Goal: Task Accomplishment & Management: Use online tool/utility

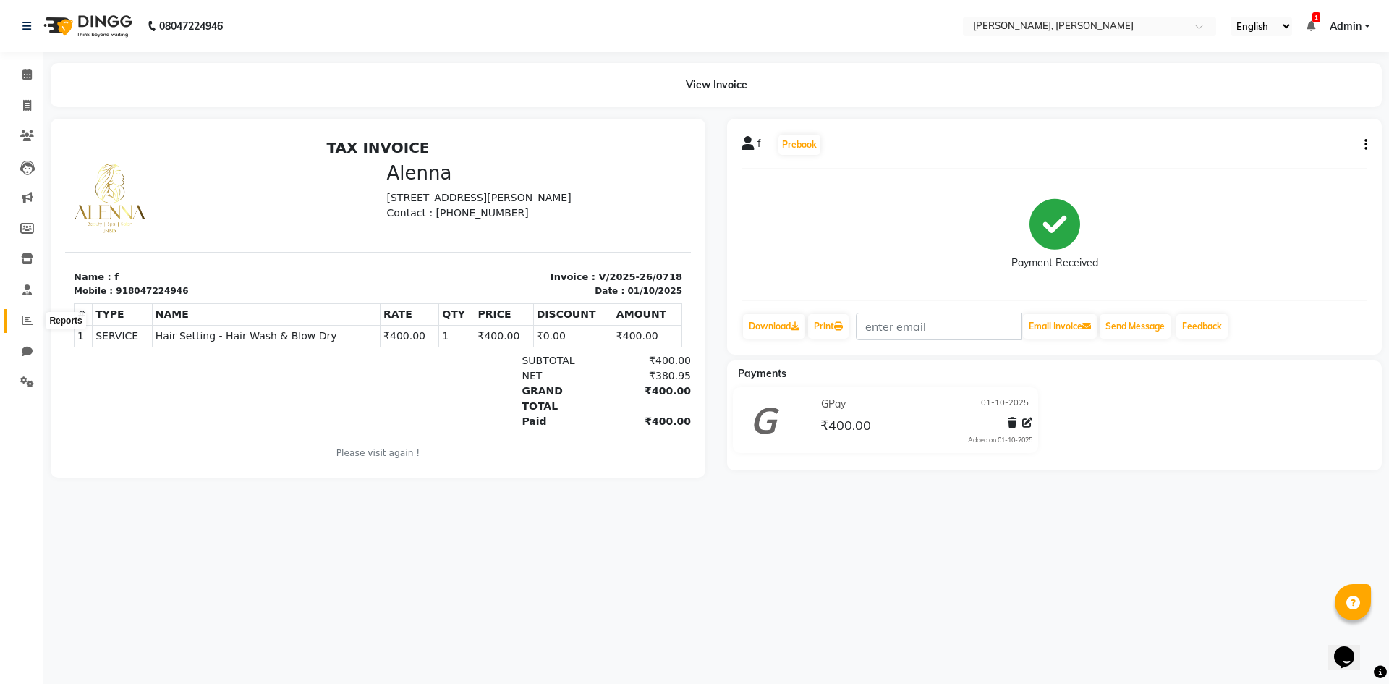
click at [22, 324] on icon at bounding box center [27, 320] width 11 height 11
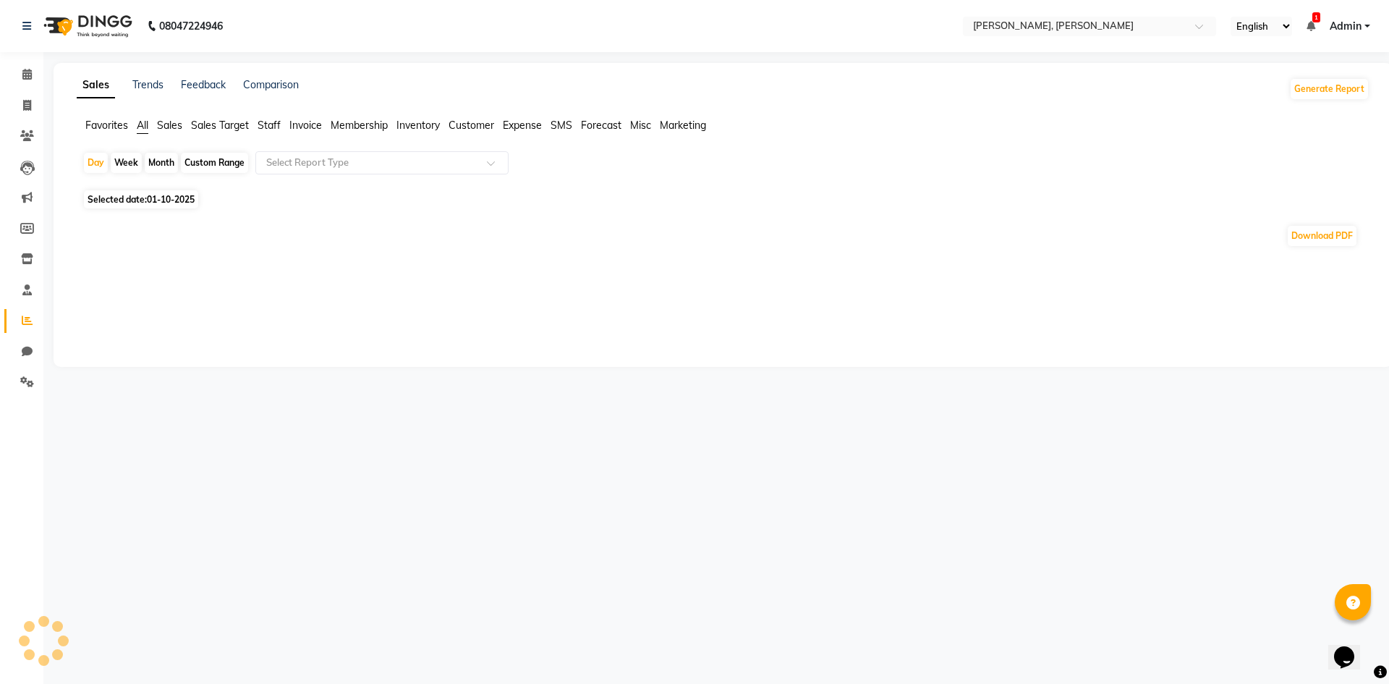
click at [167, 163] on div "Month" at bounding box center [161, 163] width 33 height 20
select select "10"
select select "2025"
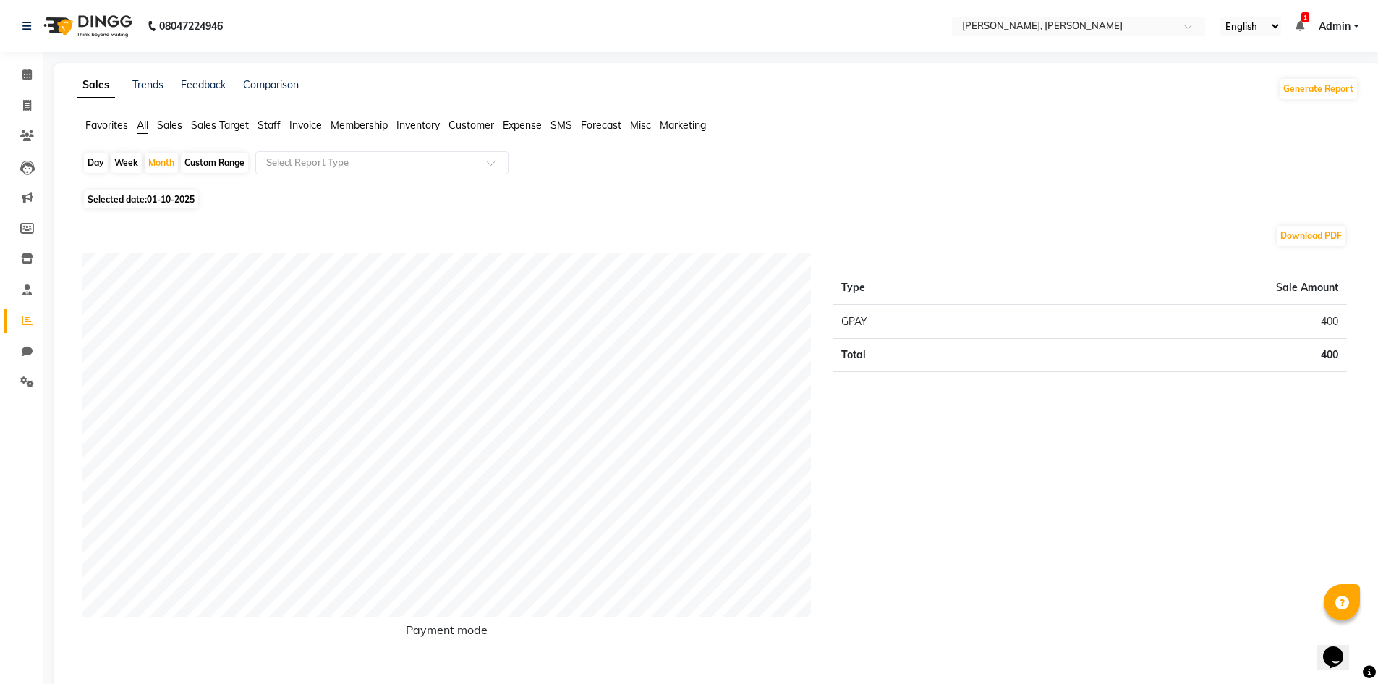
click at [164, 154] on div "Month" at bounding box center [161, 163] width 33 height 20
select select "10"
select select "2025"
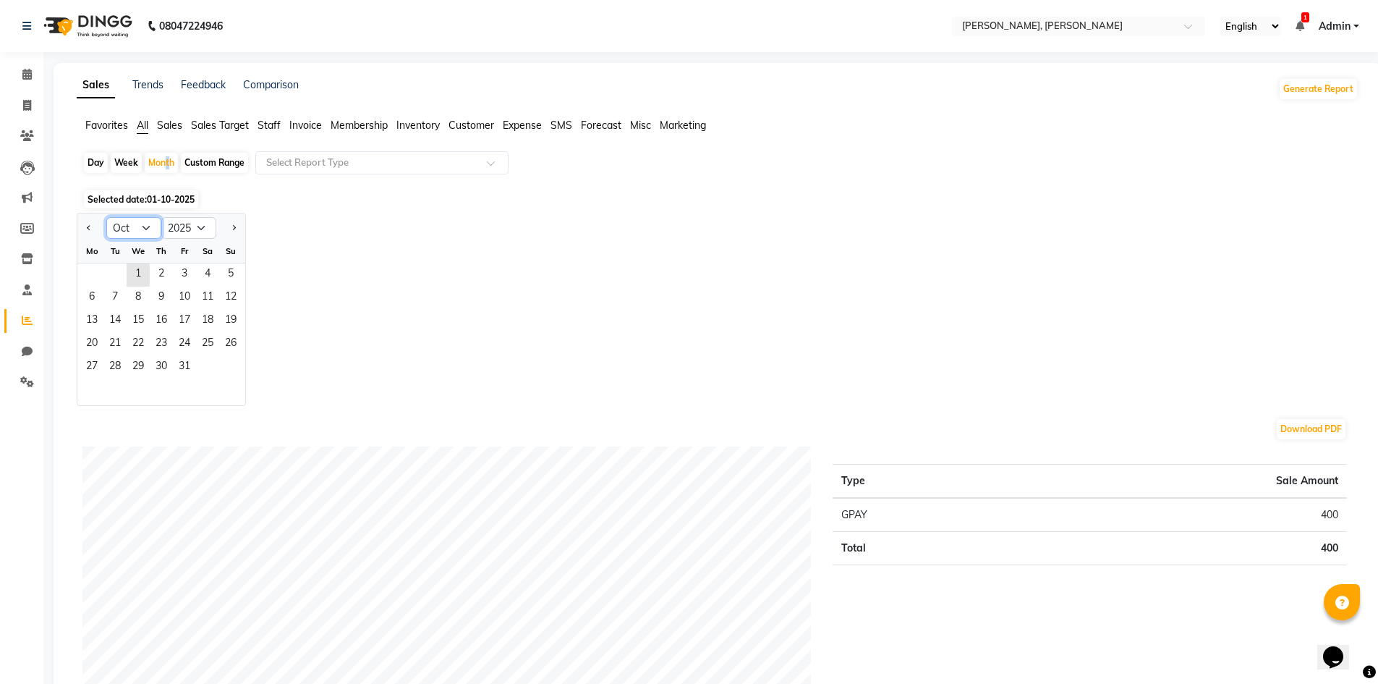
click at [142, 227] on select "Jan Feb Mar Apr May Jun [DATE] Aug Sep Oct Nov Dec" at bounding box center [133, 228] width 55 height 22
click at [106, 217] on select "Jan Feb Mar Apr May Jun [DATE] Aug Sep Oct Nov Dec" at bounding box center [133, 228] width 55 height 22
click at [150, 228] on select "Jan Feb Mar Apr May Jun [DATE] Aug Sep Oct Nov Dec" at bounding box center [133, 228] width 55 height 22
select select "9"
click at [106, 217] on select "Jan Feb Mar Apr May Jun [DATE] Aug Sep Oct Nov Dec" at bounding box center [133, 228] width 55 height 22
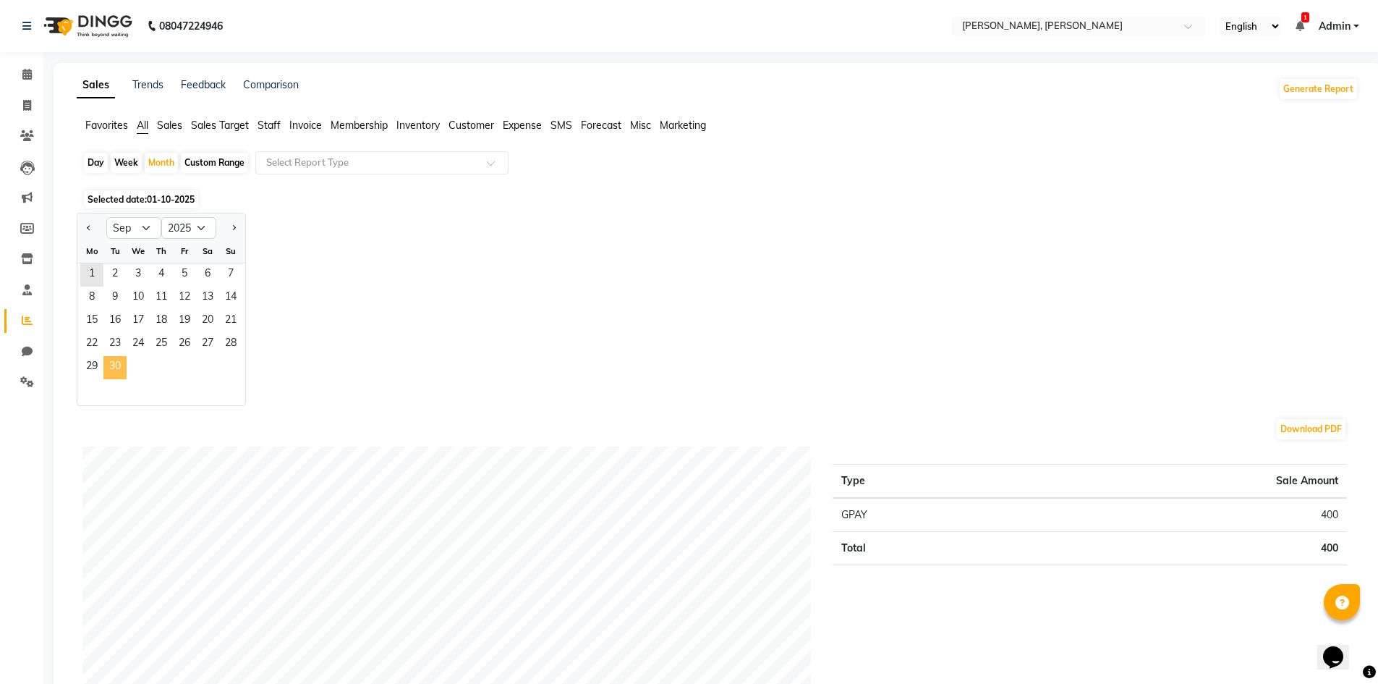
click at [111, 374] on span "30" at bounding box center [114, 367] width 23 height 23
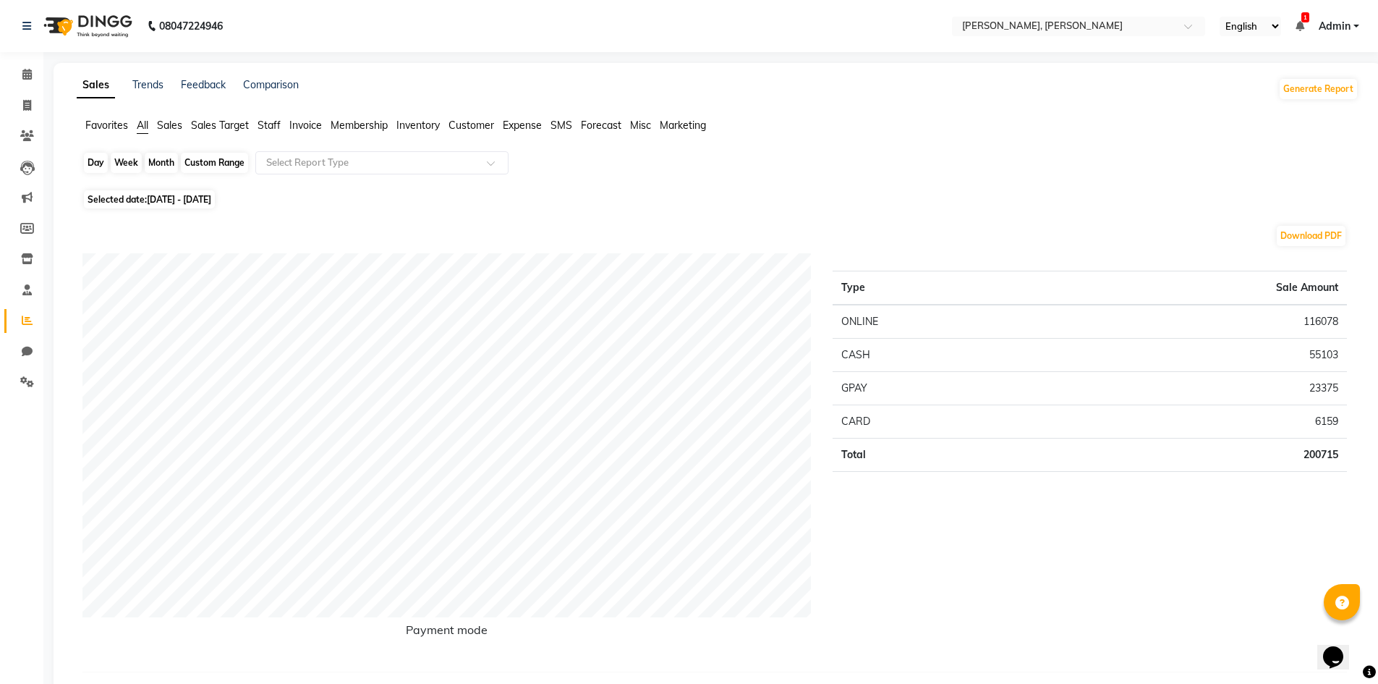
click at [163, 158] on div "Month" at bounding box center [161, 163] width 33 height 20
select select "9"
select select "2025"
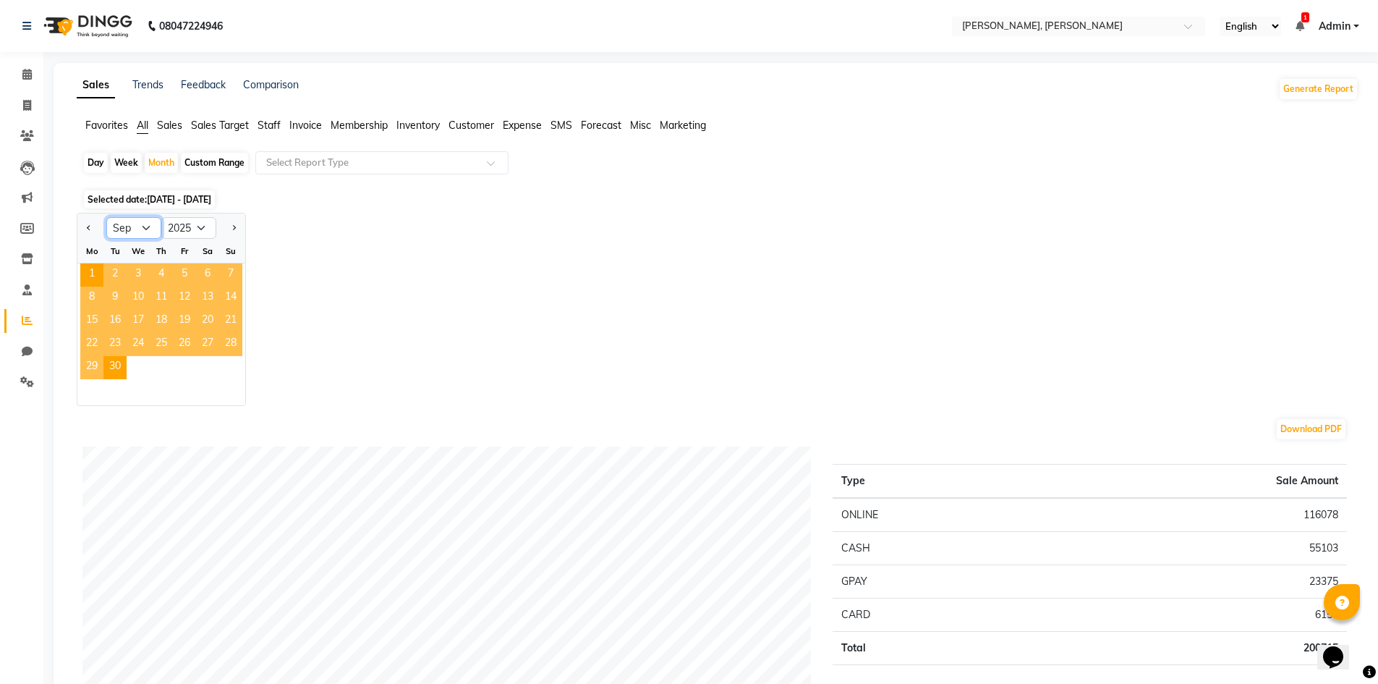
click at [148, 226] on select "Jan Feb Mar Apr May Jun [DATE] Aug Sep Oct Nov Dec" at bounding box center [133, 228] width 55 height 22
select select "10"
click at [106, 217] on select "Jan Feb Mar Apr May Jun [DATE] Aug Sep Oct Nov Dec" at bounding box center [133, 228] width 55 height 22
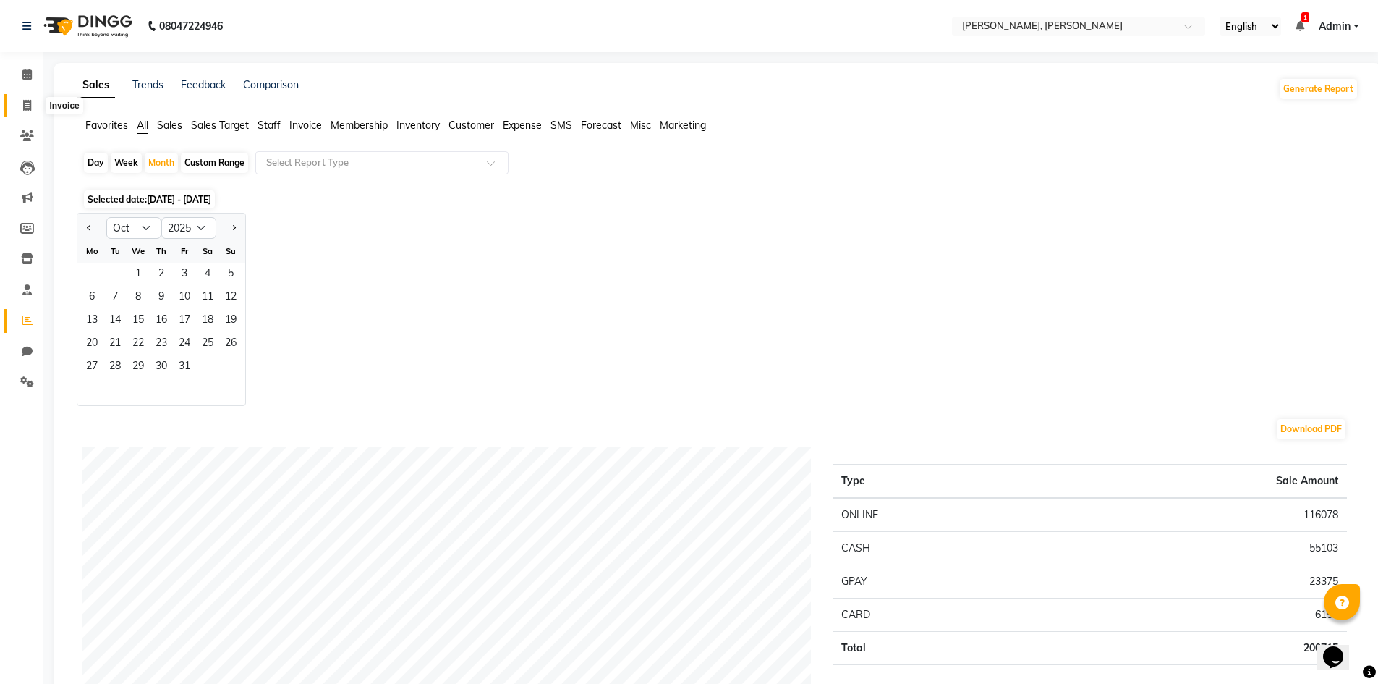
click at [29, 108] on icon at bounding box center [27, 105] width 8 height 11
select select "service"
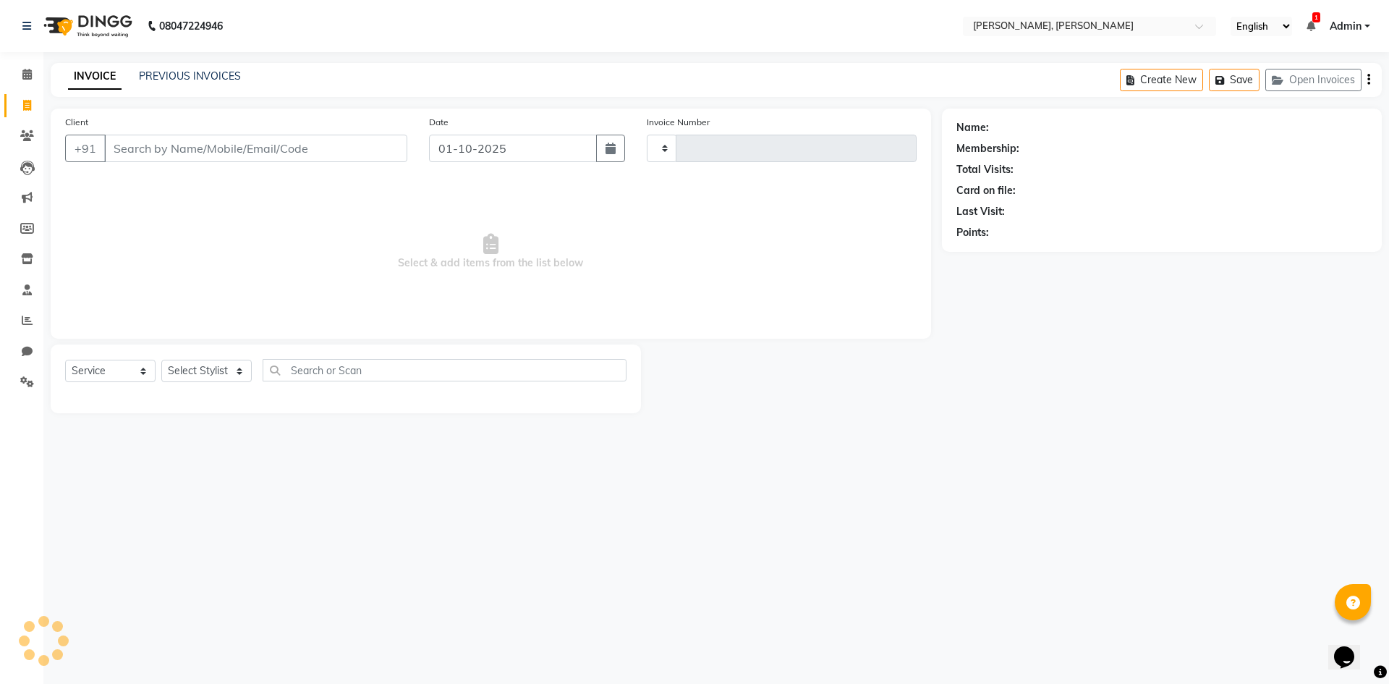
type input "0719"
select select "5264"
